Goal: Task Accomplishment & Management: Manage account settings

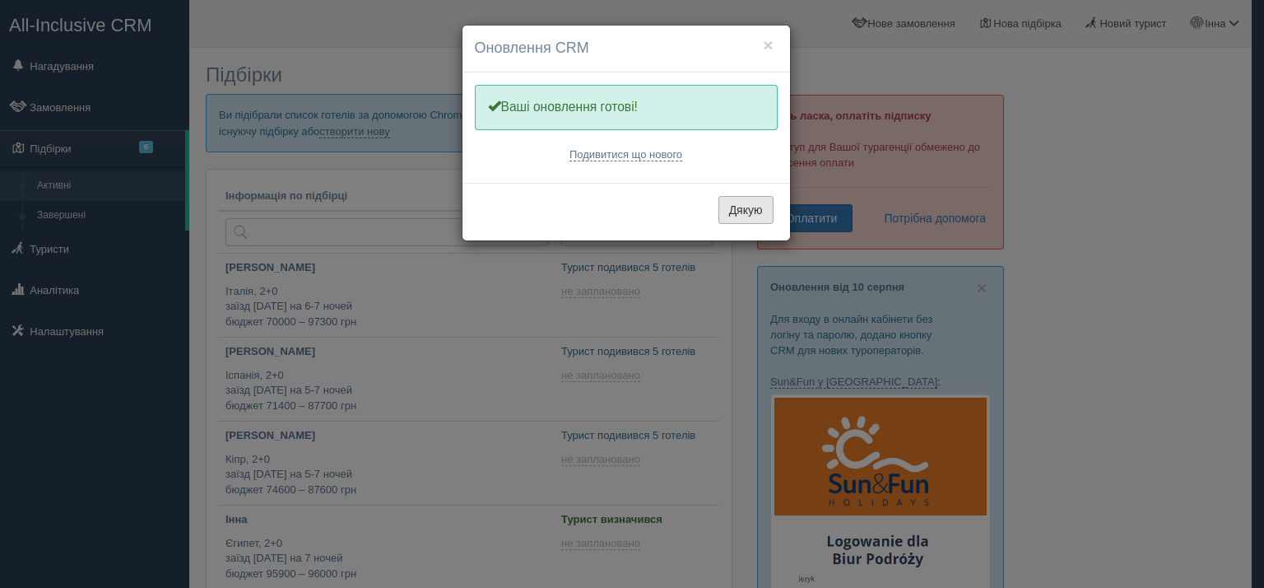
click at [724, 212] on button "Дякую" at bounding box center [746, 210] width 55 height 28
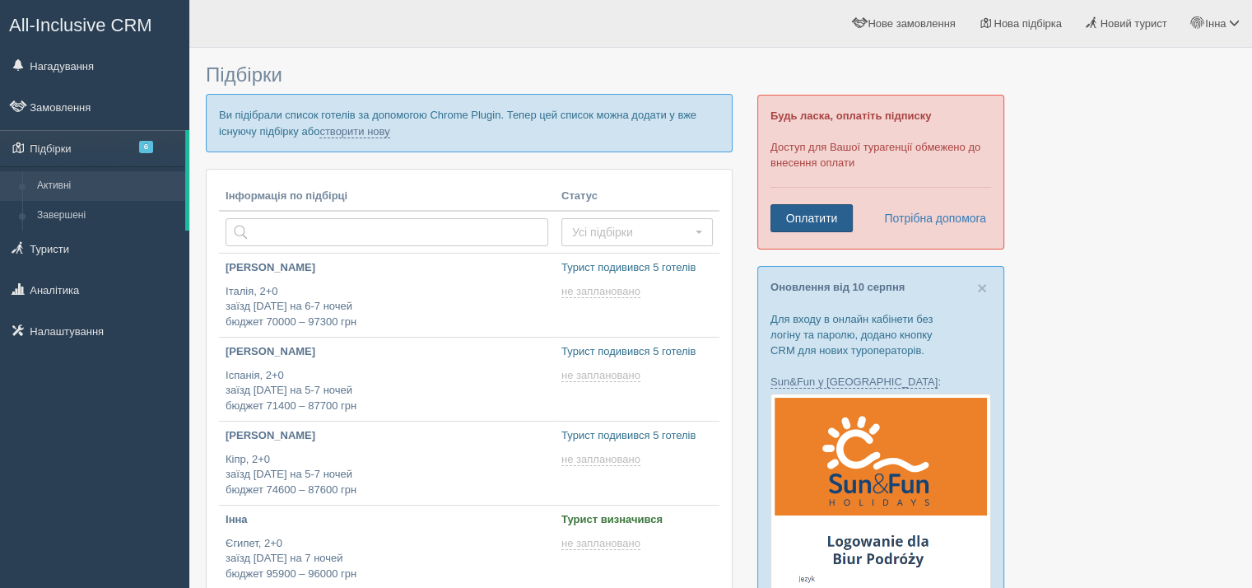
click at [779, 213] on link "Оплатити" at bounding box center [811, 218] width 82 height 28
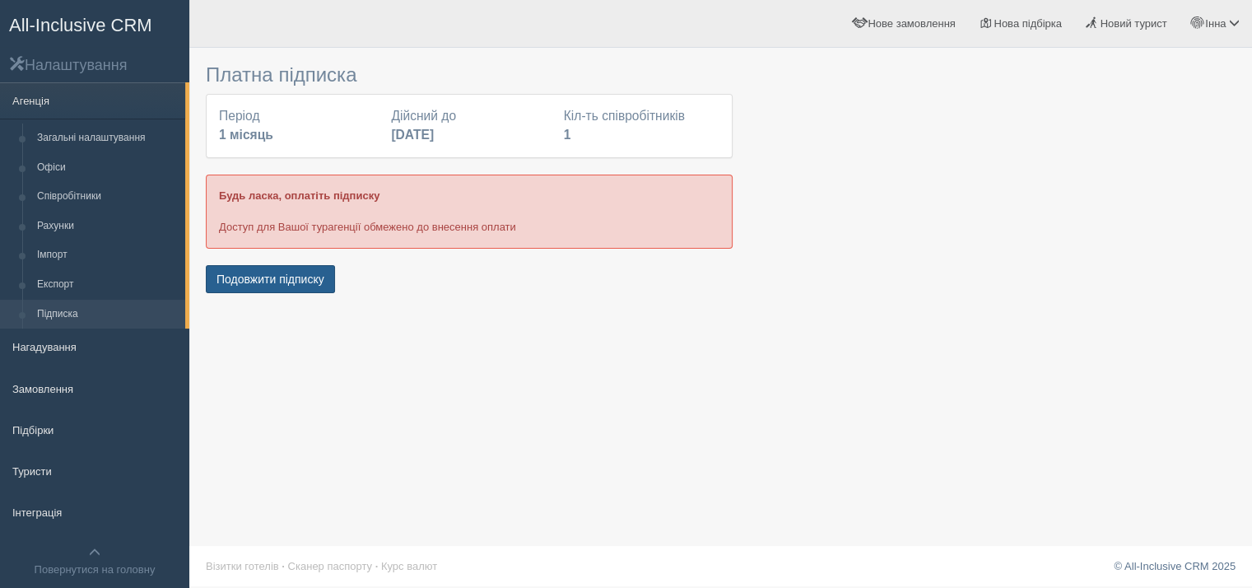
click at [270, 282] on button "Подовжити підписку" at bounding box center [270, 279] width 129 height 28
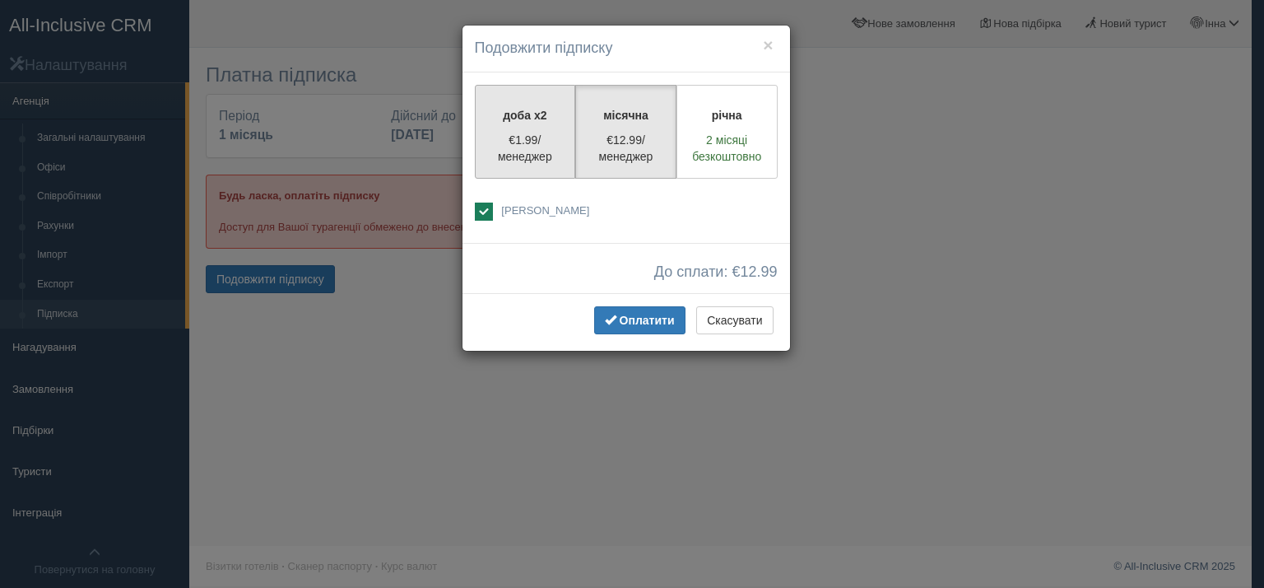
click at [516, 141] on p "€1.99/менеджер" at bounding box center [526, 148] width 80 height 33
radio input "true"
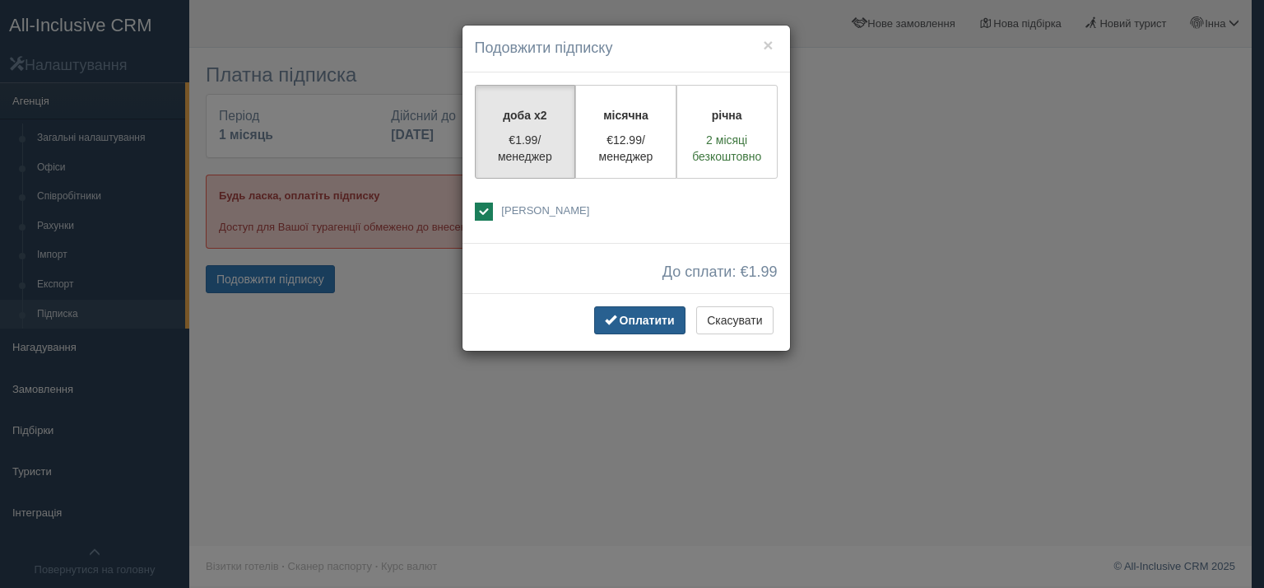
click at [647, 318] on span "Оплатити" at bounding box center [647, 320] width 55 height 13
